Goal: Task Accomplishment & Management: Use online tool/utility

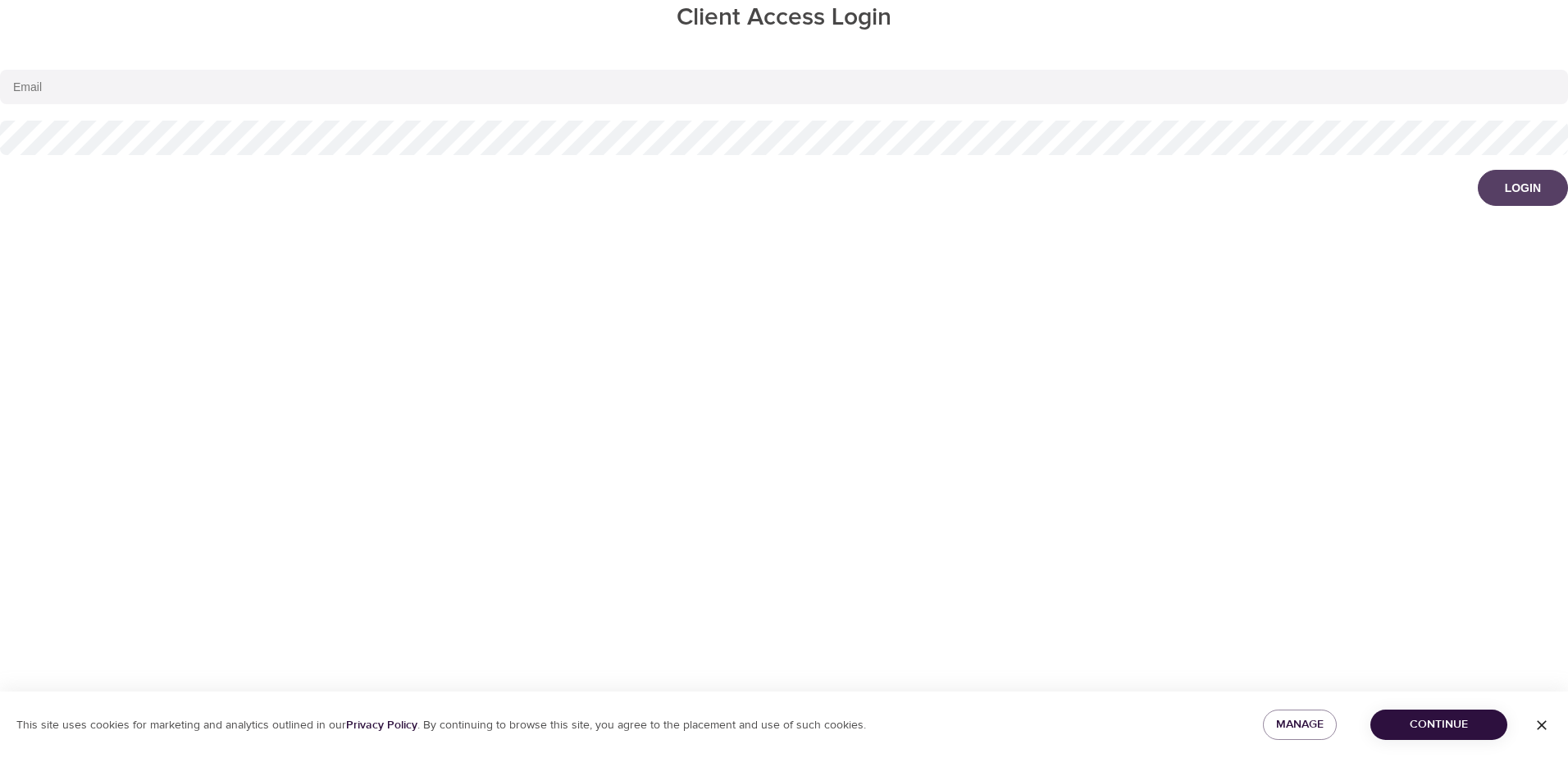
type input "[EMAIL_ADDRESS][DOMAIN_NAME]"
click at [1509, 185] on div "Login" at bounding box center [1522, 188] width 36 height 16
select select "577"
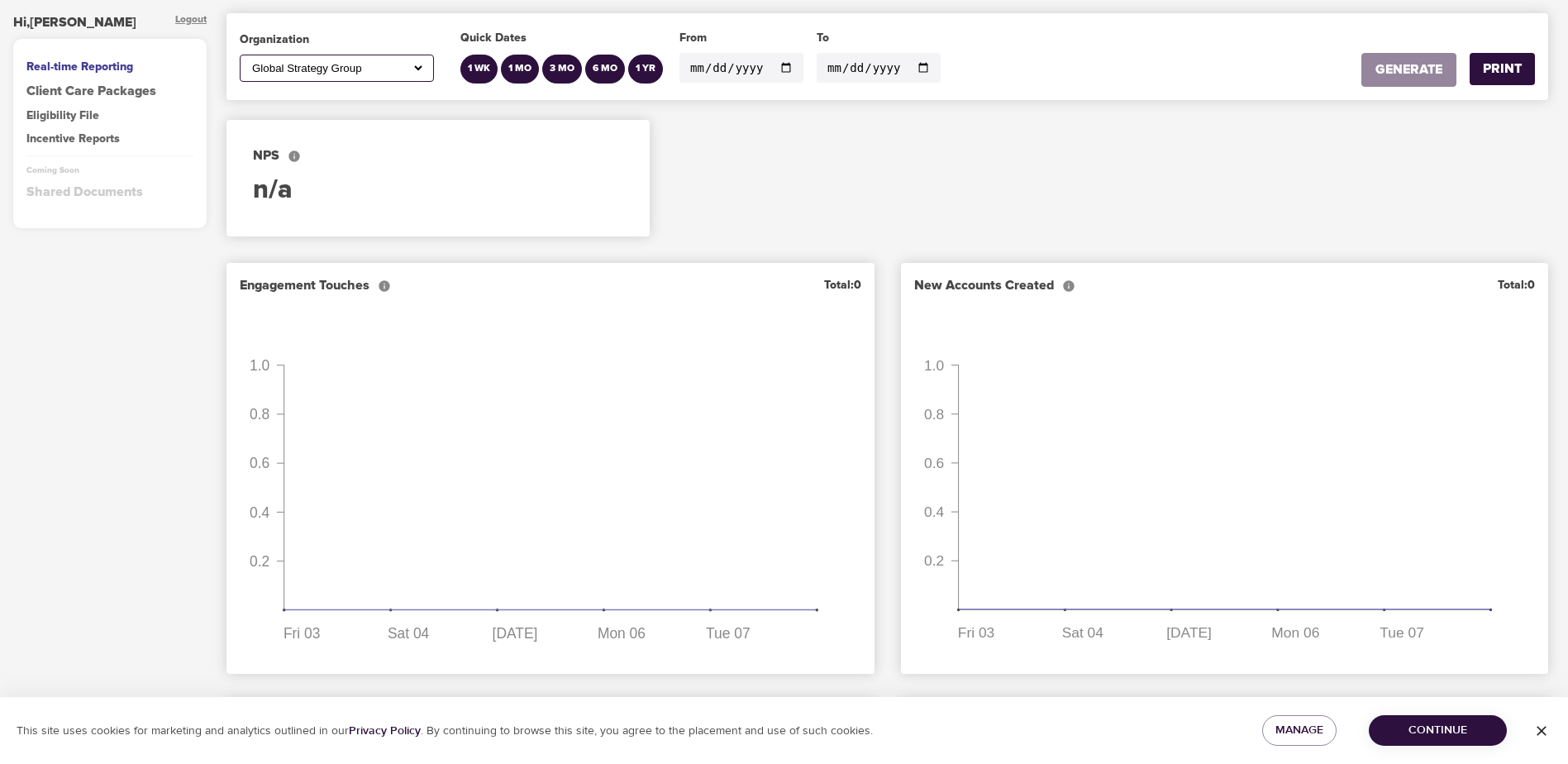
click at [1440, 725] on span "Continue" at bounding box center [1438, 730] width 112 height 21
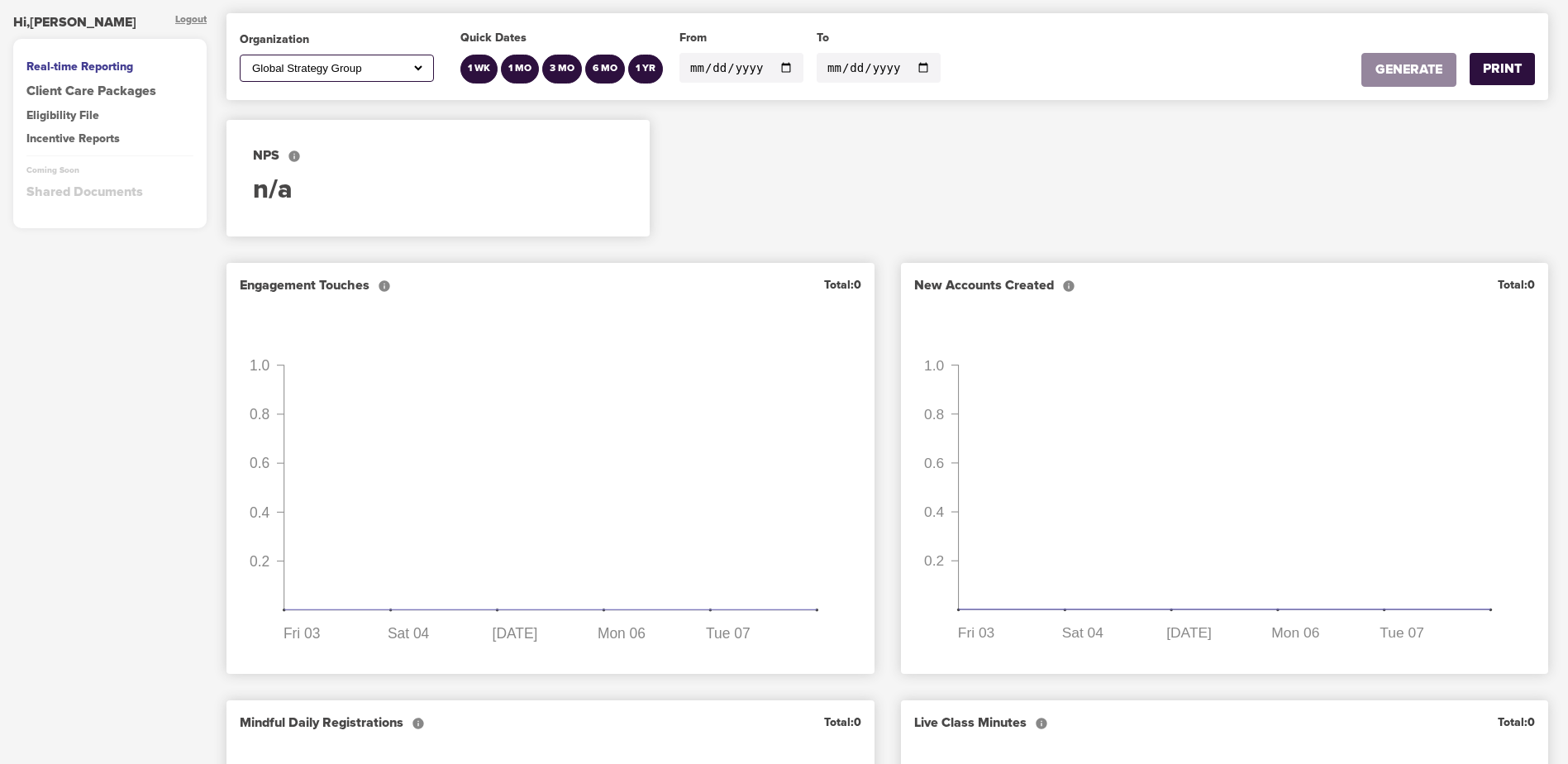
click at [59, 113] on div "Eligibility File" at bounding box center [109, 115] width 167 height 16
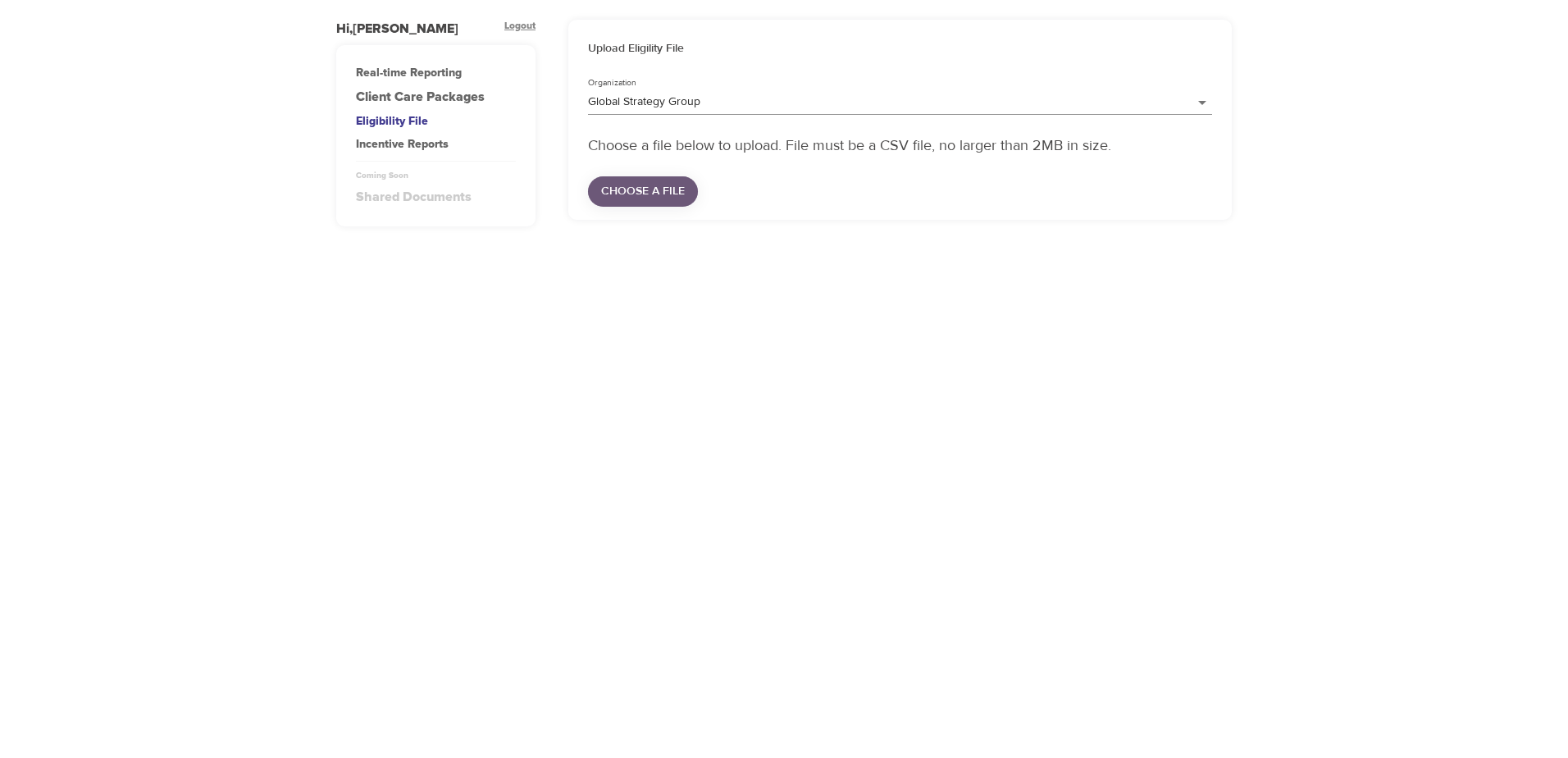
click at [654, 190] on span "Choose a file" at bounding box center [643, 191] width 84 height 21
